Goal: Download file/media

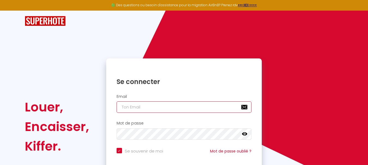
click at [158, 106] on input "email" at bounding box center [184, 107] width 135 height 11
type input "[EMAIL_ADDRESS][DOMAIN_NAME]"
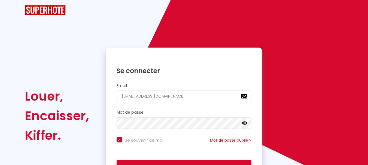
scroll to position [46, 0]
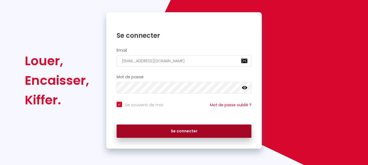
click at [178, 129] on button "Se connecter" at bounding box center [184, 132] width 135 height 14
checkbox input "true"
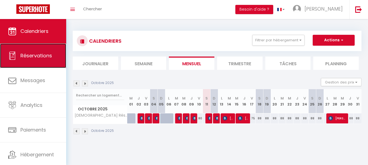
click at [32, 57] on span "Réservations" at bounding box center [36, 55] width 32 height 7
select select "not_cancelled"
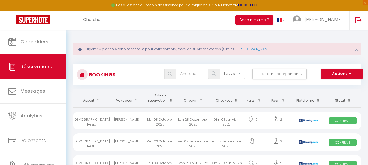
click at [186, 75] on input "text" at bounding box center [189, 74] width 27 height 11
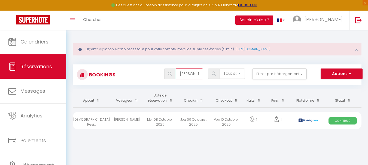
type input "[PERSON_NAME]"
click at [350, 75] on span "button" at bounding box center [348, 73] width 3 height 5
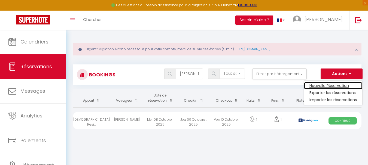
click at [333, 85] on link "Nouvelle Réservation" at bounding box center [333, 85] width 58 height 7
select select
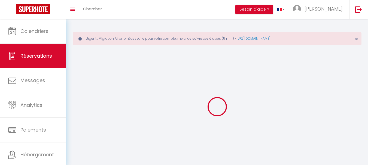
select select
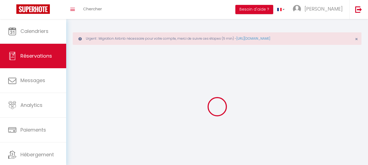
select select
checkbox input "false"
select select
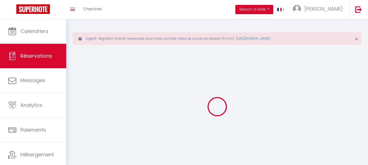
select select
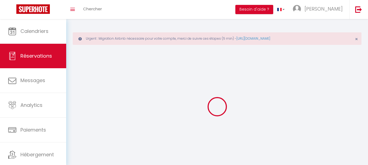
select select
checkbox input "false"
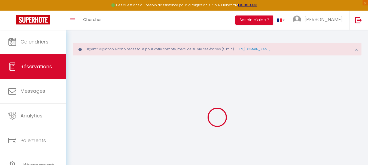
select select
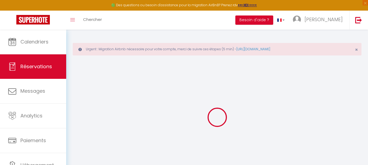
select select
checkbox input "false"
select select
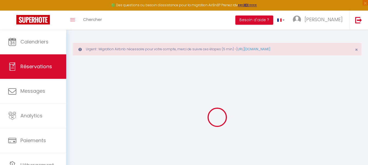
select select
checkbox input "false"
select select
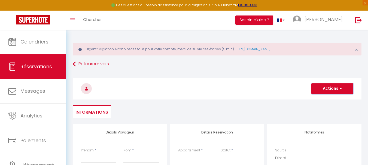
click at [341, 88] on span "button" at bounding box center [339, 88] width 3 height 5
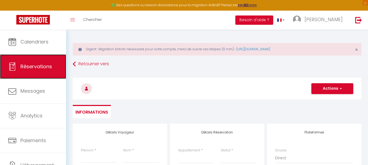
click at [34, 66] on span "Réservations" at bounding box center [36, 66] width 32 height 7
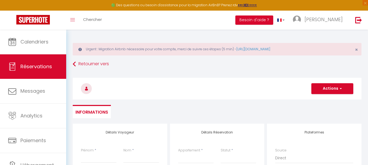
select select "not_cancelled"
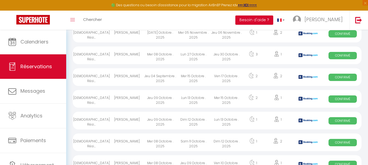
scroll to position [272, 0]
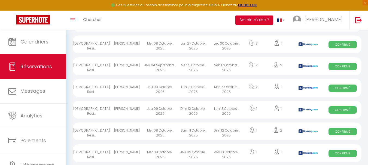
click at [136, 153] on div "[PERSON_NAME]" at bounding box center [126, 154] width 33 height 18
select select "OK"
select select "0"
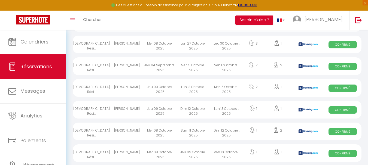
select select "1"
select select
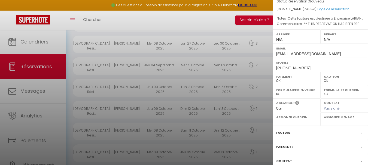
scroll to position [102, 0]
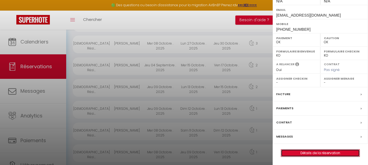
click at [325, 153] on link "Détails de la réservation" at bounding box center [320, 153] width 78 height 7
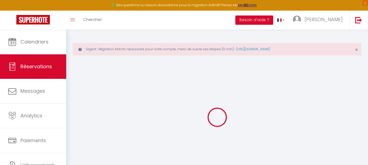
select select
checkbox input "false"
select select
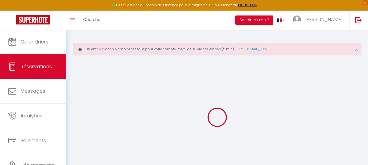
checkbox input "false"
type textarea "** THIS RESERVATION HAS BEEN PRE-PAID ** BOOKING NOTE : Payment charge is EUR 1…"
type textarea "Cette facture est destinée à Entreprise LARIANS Objet : Séjour rofessionnel de …"
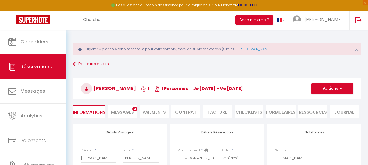
type input "15"
type input "4.35"
select select
checkbox input "false"
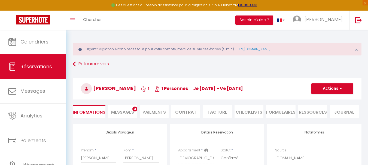
select select
click at [215, 111] on li "Facture" at bounding box center [217, 111] width 29 height 13
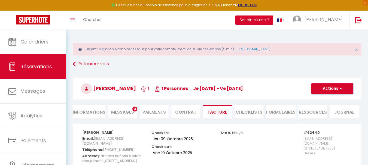
click at [334, 88] on button "Actions" at bounding box center [332, 88] width 42 height 11
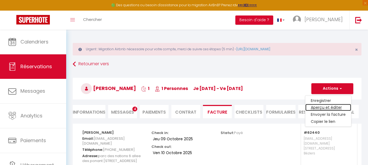
click at [331, 107] on link "Aperçu et éditer" at bounding box center [328, 107] width 46 height 7
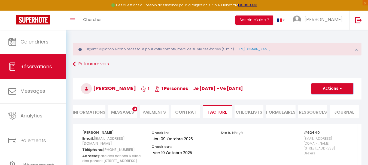
click at [340, 88] on span "button" at bounding box center [339, 88] width 3 height 5
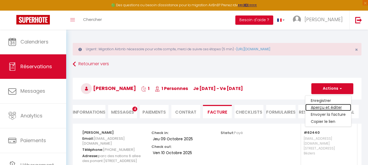
click at [317, 109] on link "Aperçu et éditer" at bounding box center [328, 107] width 46 height 7
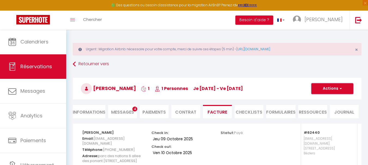
click at [333, 88] on button "Actions" at bounding box center [332, 88] width 42 height 11
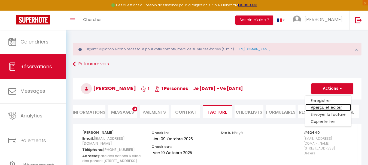
click at [320, 108] on link "Aperçu et éditer" at bounding box center [328, 107] width 46 height 7
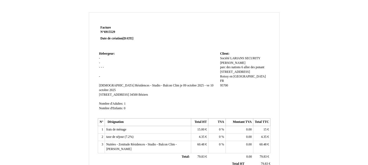
click at [225, 62] on span "[PERSON_NAME]" at bounding box center [232, 63] width 25 height 4
type input "g"
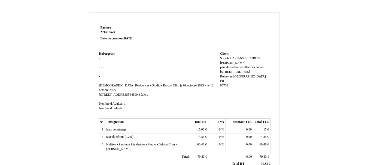
click at [228, 62] on div "Société LARIANS SECURITY Société LARIANS SECURITY gomes gomes parc des nations …" at bounding box center [244, 74] width 49 height 36
click at [231, 63] on div "Société LARIANS SECURITY Société LARIANS SECURITY gomes gomes parc des nations …" at bounding box center [244, 74] width 49 height 36
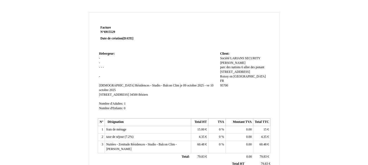
click at [231, 63] on div "Société LARIANS SECURITY Société LARIANS SECURITY gomes gomes parc des nations …" at bounding box center [244, 74] width 49 height 36
click at [225, 63] on span "[PERSON_NAME]" at bounding box center [232, 63] width 25 height 4
type input "g"
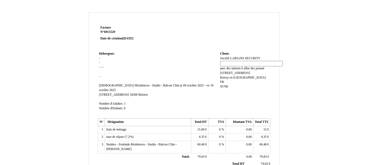
click at [225, 63] on input at bounding box center [251, 64] width 63 height 6
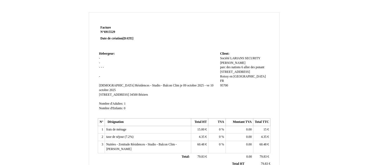
click at [227, 63] on span "[PERSON_NAME]" at bounding box center [232, 63] width 25 height 4
type input "g"
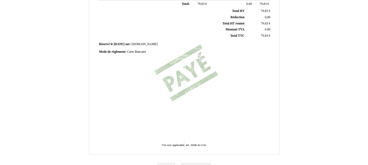
scroll to position [163, 0]
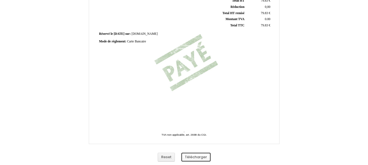
click at [194, 157] on button "Télécharger" at bounding box center [195, 157] width 29 height 9
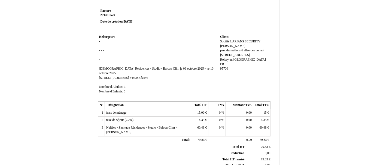
scroll to position [8, 0]
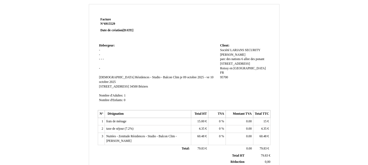
click at [100, 54] on td "Hebergeur: Hebergeur: - - - - - - SIRET Zenitude Résidences - Studio - Balcon C…" at bounding box center [158, 75] width 121 height 66
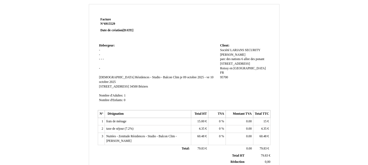
click at [102, 49] on td "Hebergeur: Hebergeur: - - - - - - SIRET Zenitude Résidences - Studio - Balcon C…" at bounding box center [158, 75] width 121 height 66
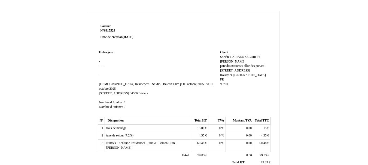
scroll to position [0, 0]
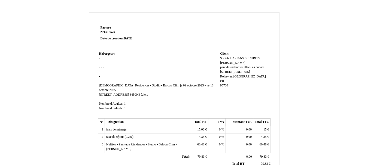
click at [238, 58] on span "Société LARIANS SECURITY" at bounding box center [240, 59] width 40 height 4
click at [270, 59] on td "Client: Client: Société LARIANS SECURITY Société LARIANS SECURITY gomes gomes p…" at bounding box center [245, 83] width 52 height 66
click at [240, 62] on div "Société LARIANS SECURITY Société LARIANS SECURITY [PERSON_NAME] parc des nation…" at bounding box center [244, 74] width 49 height 36
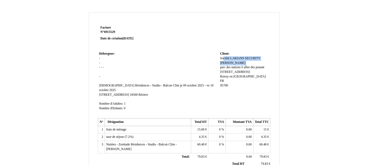
click at [240, 62] on div "Société LARIANS SECURITY Société LARIANS SECURITY [PERSON_NAME] parc des nation…" at bounding box center [244, 74] width 49 height 36
click at [232, 63] on div "Société LARIANS SECURITY Société LARIANS SECURITY [PERSON_NAME] parc des nation…" at bounding box center [244, 74] width 49 height 36
click at [225, 63] on span "[PERSON_NAME]" at bounding box center [232, 63] width 25 height 4
type input "g"
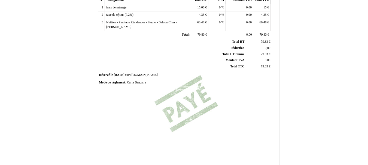
scroll to position [163, 0]
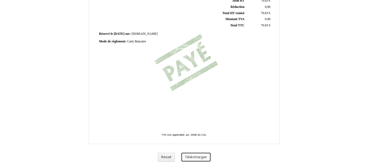
click at [192, 158] on button "Télécharger" at bounding box center [195, 157] width 29 height 9
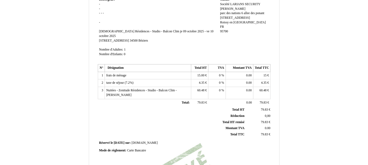
scroll to position [32, 0]
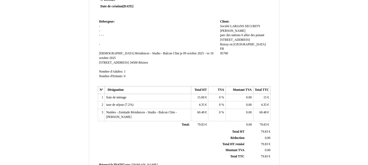
click at [228, 31] on span "[PERSON_NAME]" at bounding box center [232, 31] width 25 height 4
type input "g"
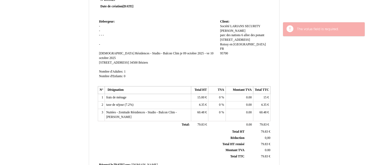
click at [177, 111] on span "Nuitées - Zenitude Résidences - Studio - Balcon Clim - [PERSON_NAME]" at bounding box center [141, 115] width 71 height 8
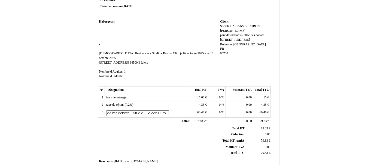
scroll to position [0, 49]
type input "Nuitées - Zenitude Résidences - Studio - Balcon Clim -"
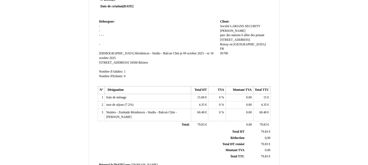
scroll to position [0, 0]
click at [228, 30] on span "[PERSON_NAME]" at bounding box center [232, 31] width 25 height 4
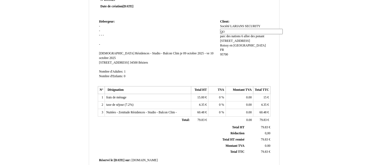
type input "g"
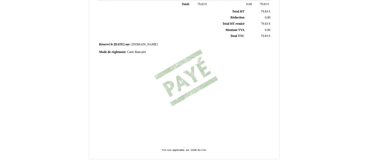
scroll to position [163, 0]
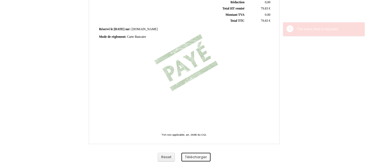
click at [197, 156] on button "Télécharger" at bounding box center [195, 157] width 29 height 9
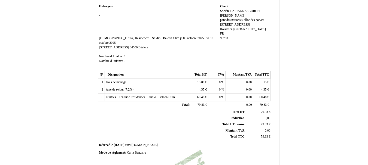
scroll to position [34, 0]
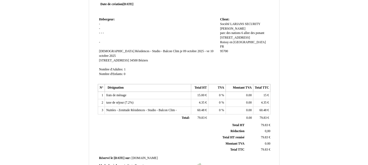
click at [230, 28] on div "Société LARIANS SECURITY Société LARIANS SECURITY gomes gomes parc des nations …" at bounding box center [244, 40] width 49 height 36
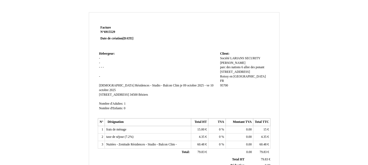
click at [233, 62] on div "Société LARIANS SECURITY Société LARIANS SECURITY [PERSON_NAME] parc des nation…" at bounding box center [244, 74] width 49 height 36
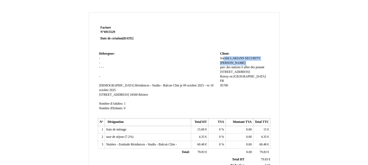
click at [232, 63] on div "Société LARIANS SECURITY Société LARIANS SECURITY [PERSON_NAME] parc des nation…" at bounding box center [244, 74] width 49 height 36
click at [232, 63] on div "Société LARIANS SECURITY Société LARIANS SECURITY gomes gomes parc des nations …" at bounding box center [244, 74] width 49 height 36
click at [228, 63] on span "[PERSON_NAME]" at bounding box center [232, 63] width 25 height 4
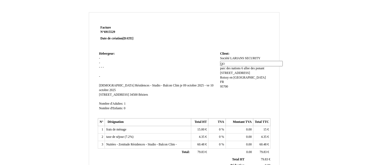
type input "g"
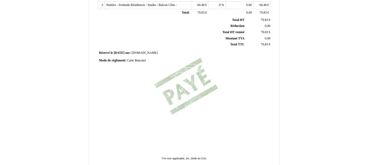
scroll to position [163, 0]
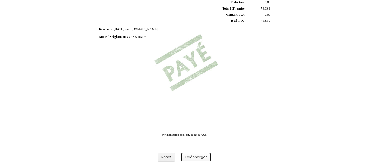
click at [196, 157] on button "Télécharger" at bounding box center [195, 157] width 29 height 9
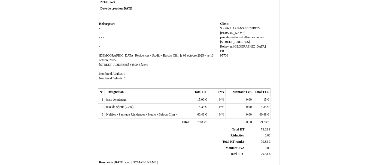
scroll to position [8, 0]
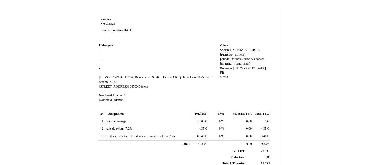
click at [229, 52] on div "Société LARIANS SECURITY Société LARIANS SECURITY gomes gomes parc des nations …" at bounding box center [244, 66] width 49 height 36
click at [228, 54] on span "[PERSON_NAME]" at bounding box center [232, 55] width 25 height 4
type input "g"
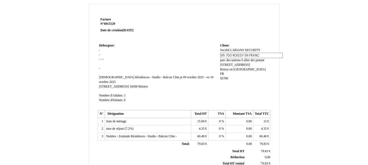
type input "95 700 ROISSY EN FRANCE"
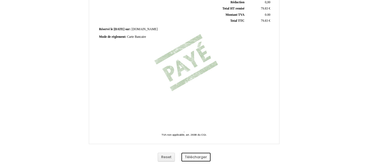
scroll to position [0, 0]
click at [197, 157] on button "Télécharger" at bounding box center [195, 157] width 29 height 9
